Goal: Communication & Community: Answer question/provide support

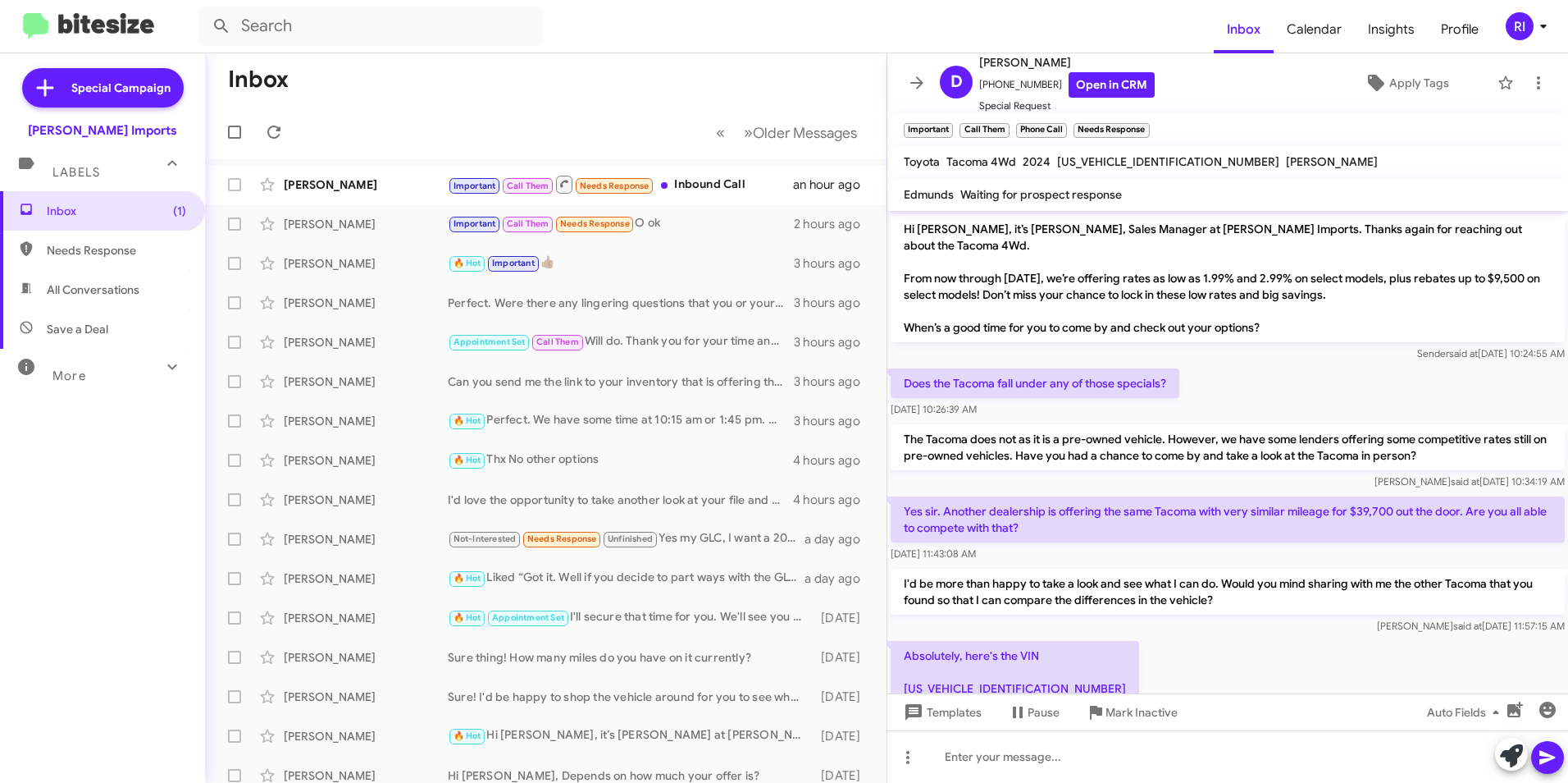
scroll to position [76, 0]
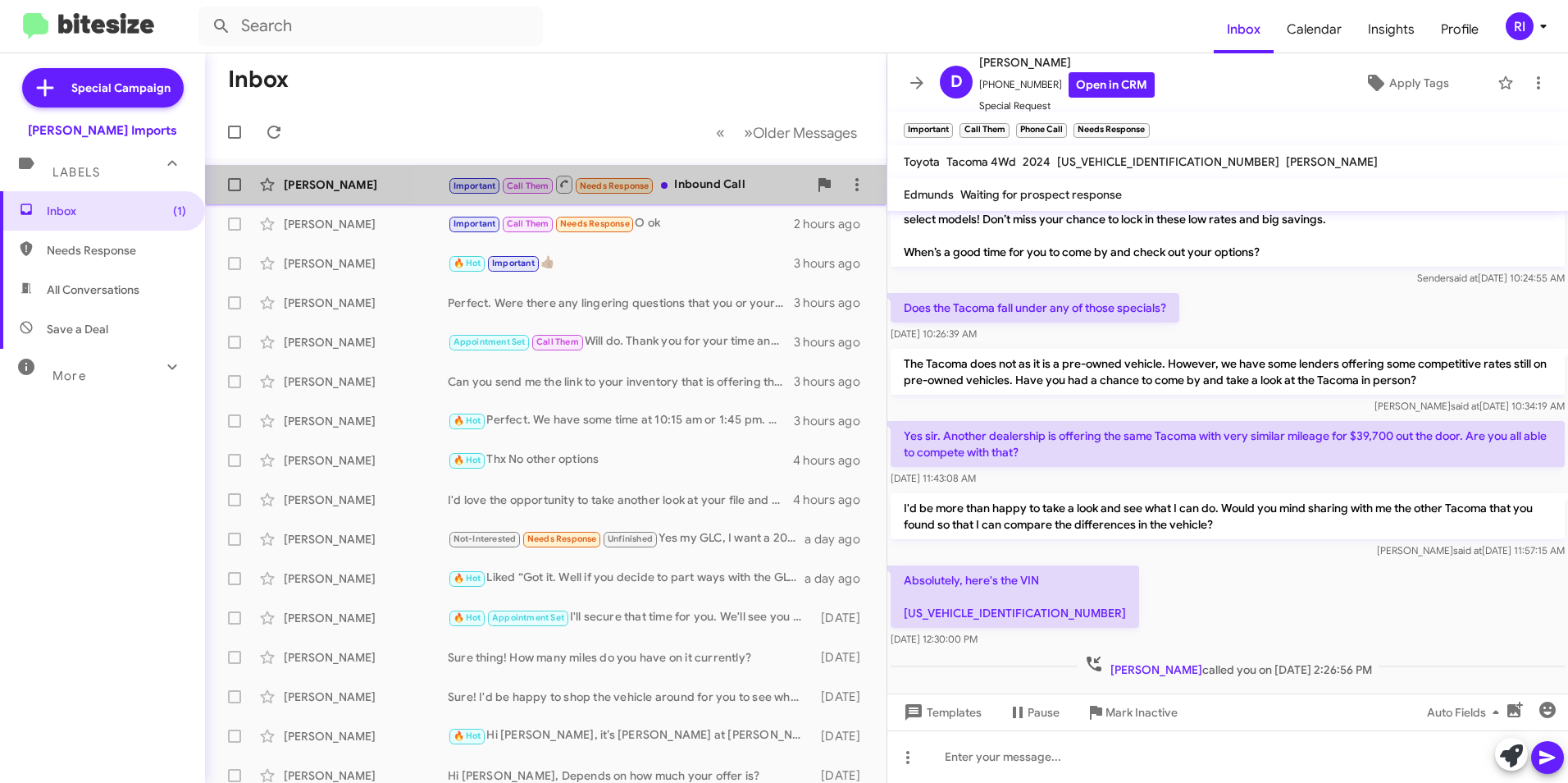
click at [702, 183] on div "Important Call Them Needs Response Inbound Call" at bounding box center [627, 184] width 360 height 21
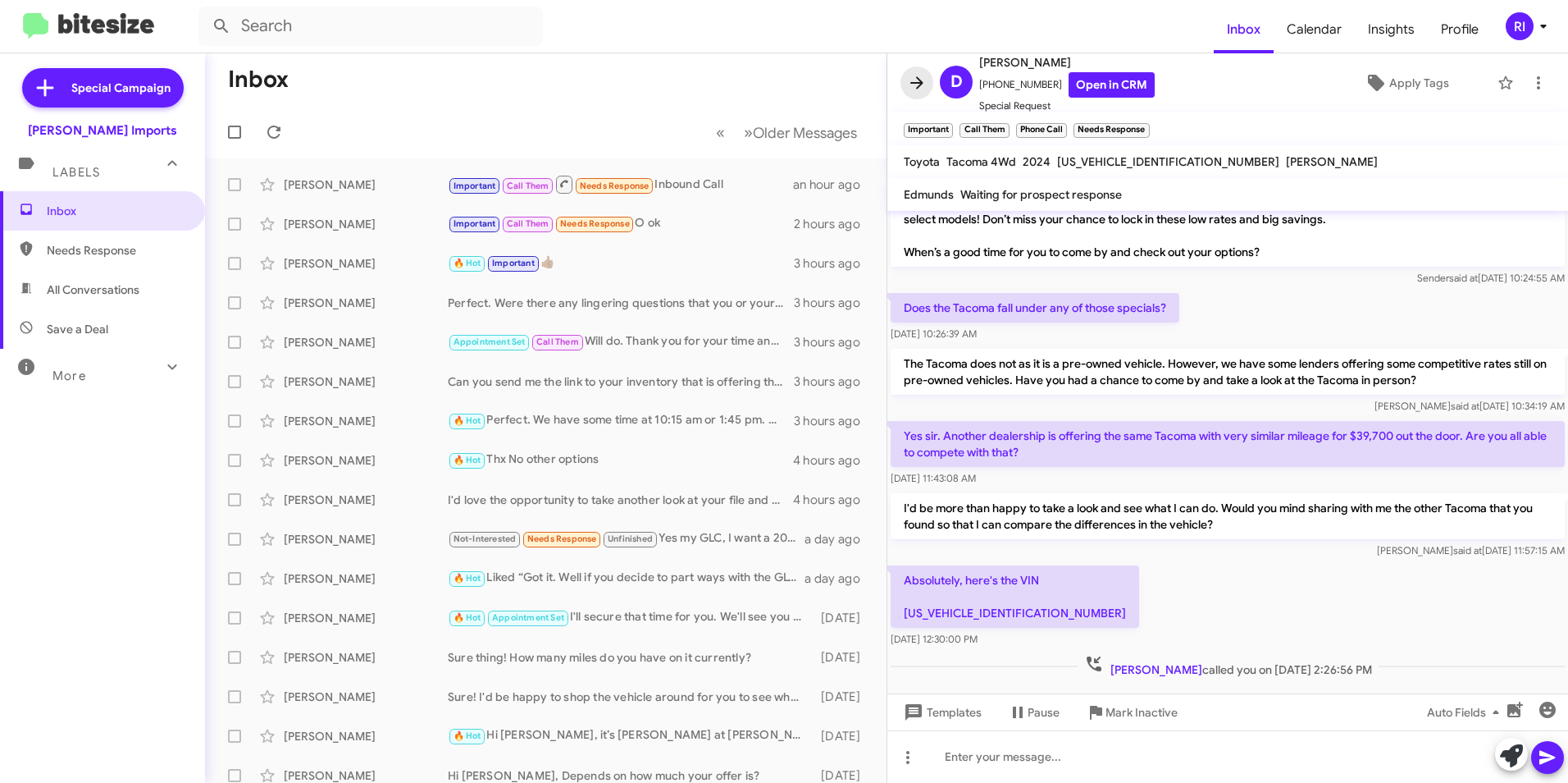
click at [926, 87] on span at bounding box center [917, 83] width 33 height 20
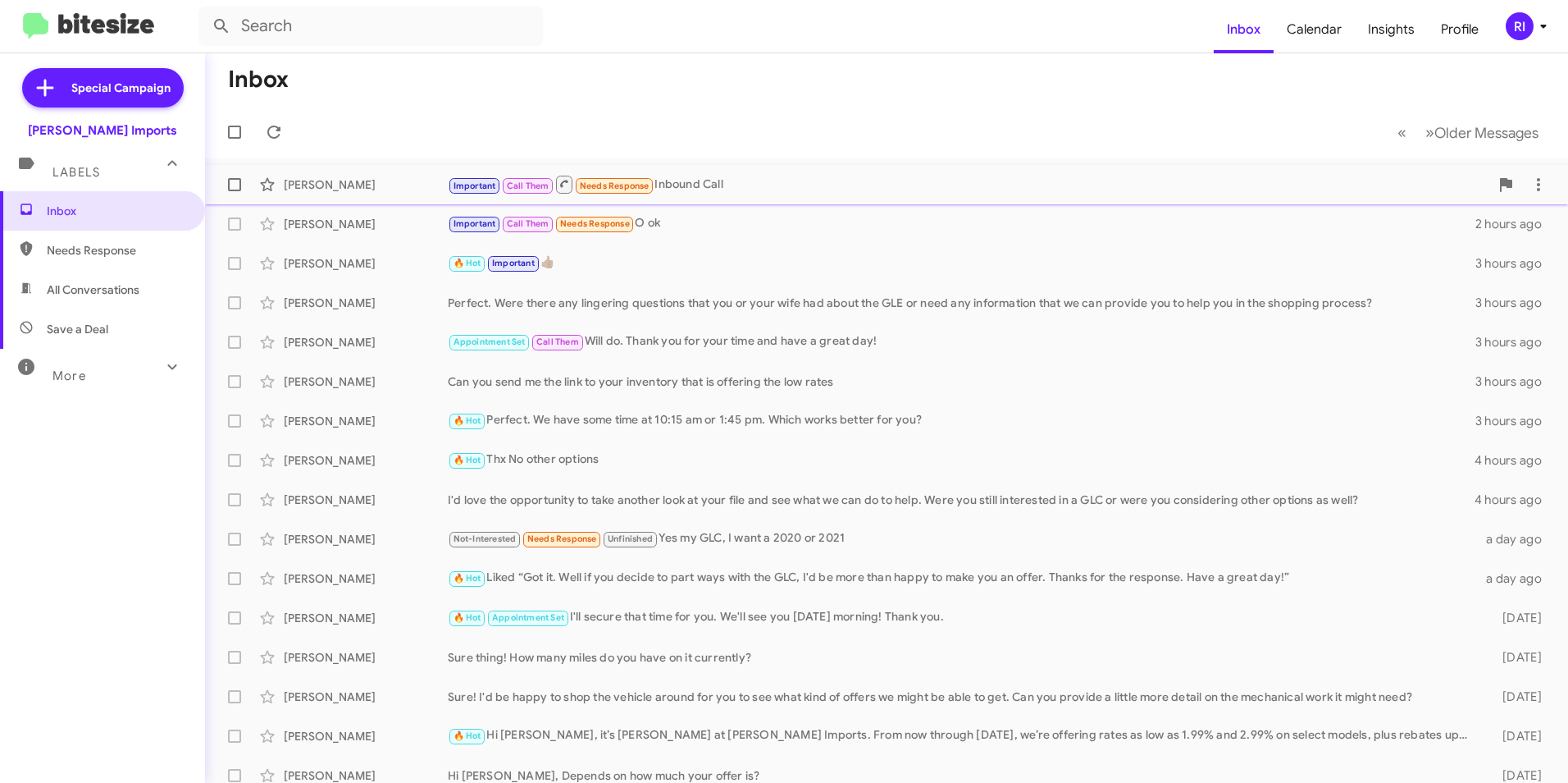
click at [755, 185] on div "Important Call Them Needs Response Inbound Call" at bounding box center [968, 184] width 1041 height 21
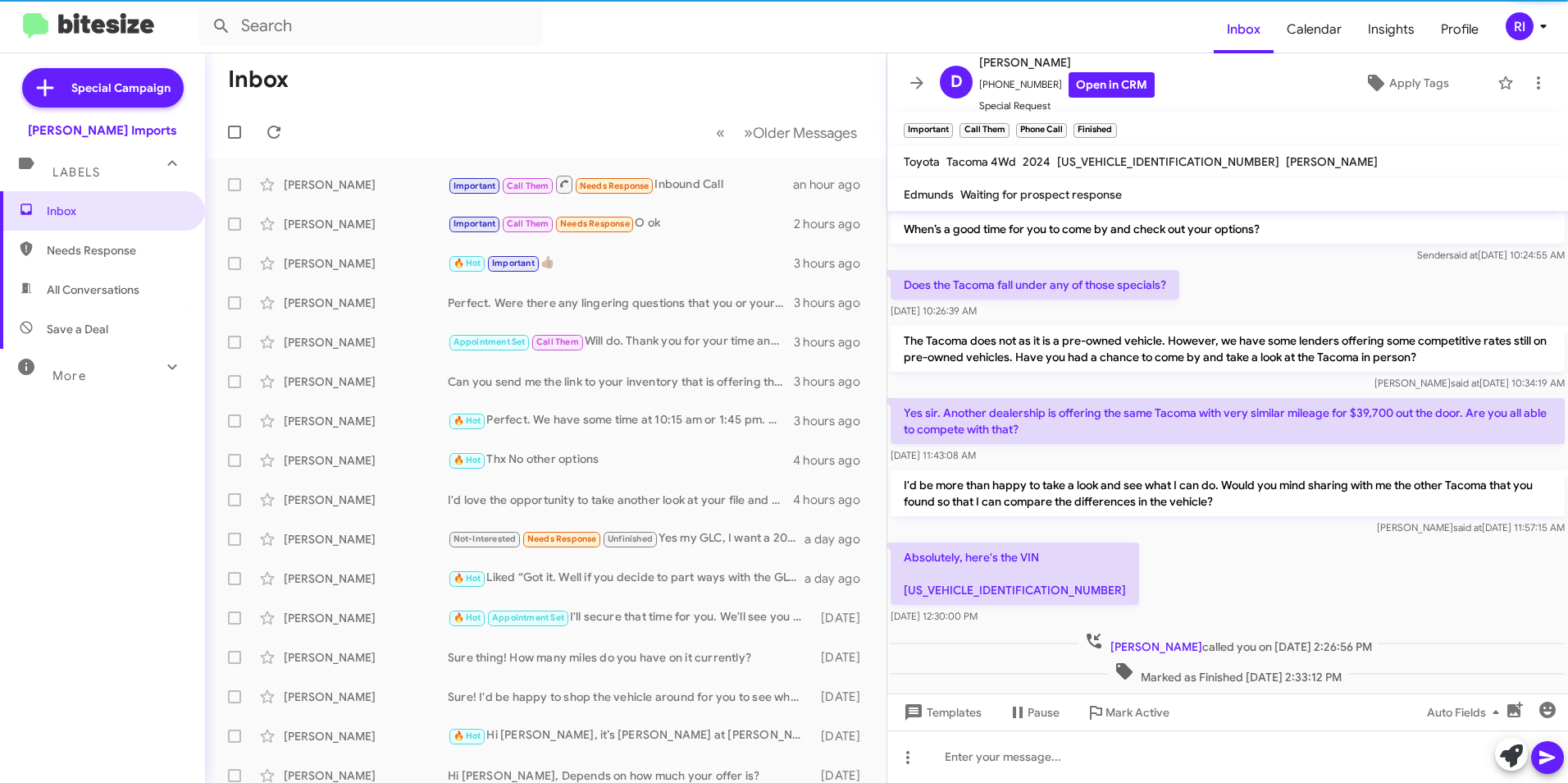
scroll to position [110, 0]
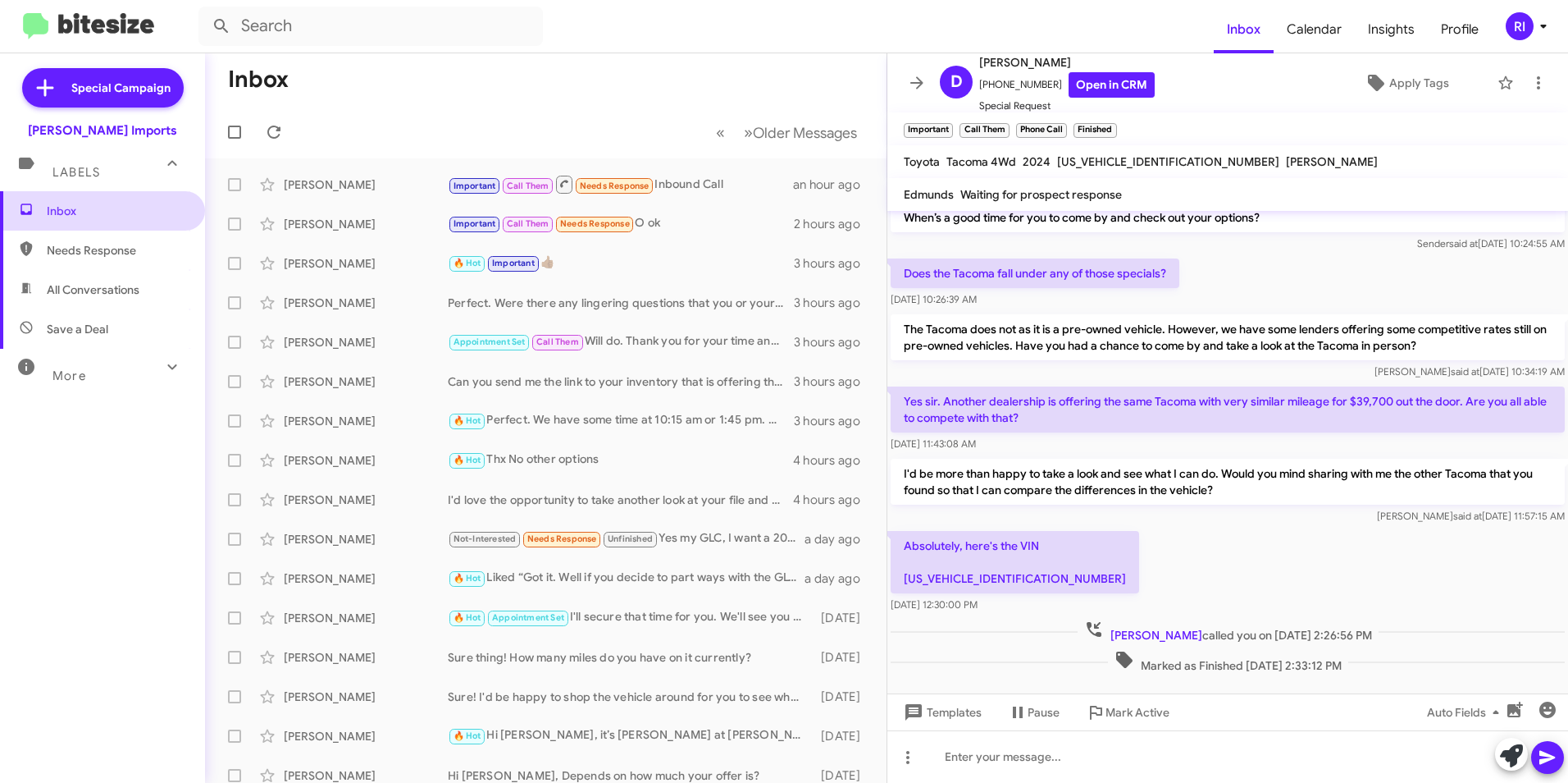
click at [95, 210] on span "Inbox" at bounding box center [116, 211] width 139 height 16
